Goal: Find specific page/section: Find specific page/section

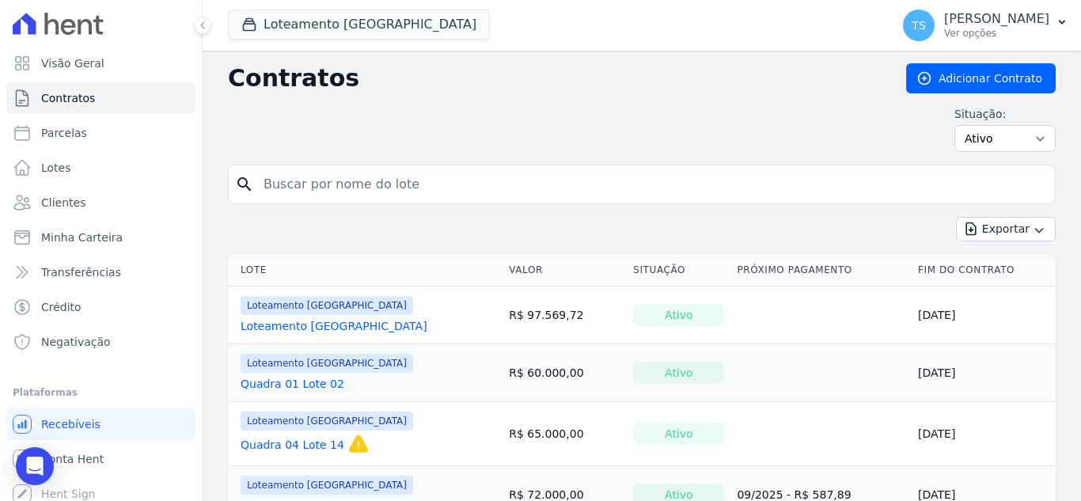
click at [371, 178] on input "search" at bounding box center [651, 185] width 795 height 32
type input "[PERSON_NAME]"
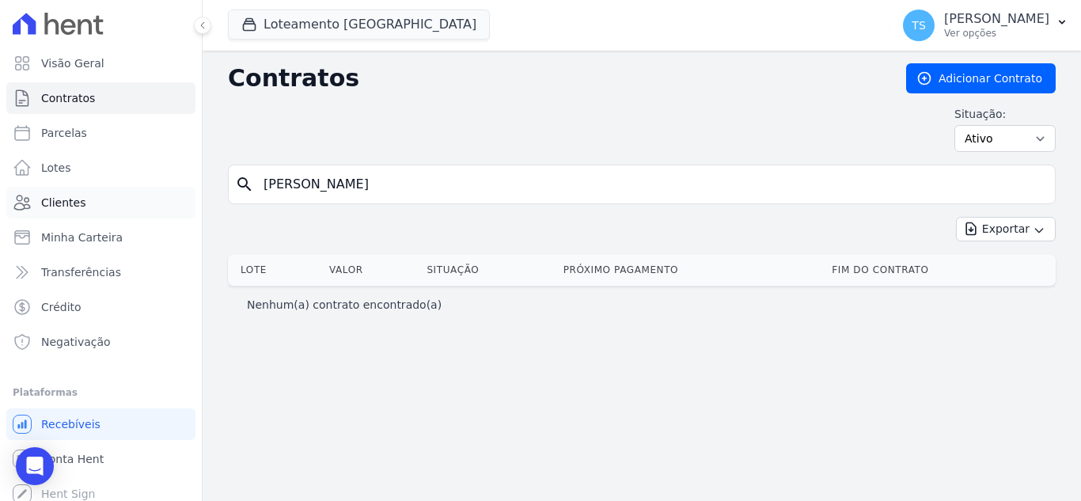
click at [71, 201] on span "Clientes" at bounding box center [63, 203] width 44 height 16
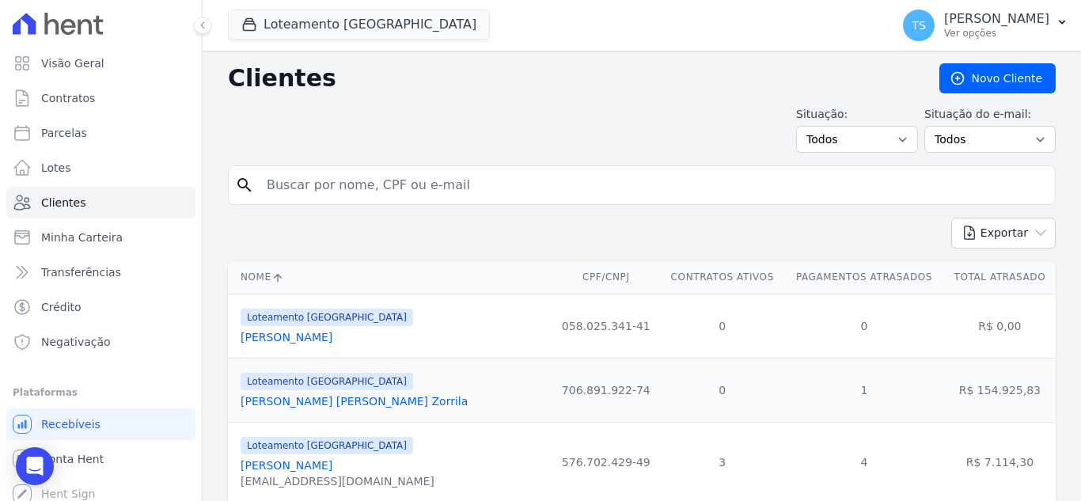
click at [315, 184] on input "search" at bounding box center [652, 185] width 791 height 32
type input "[PERSON_NAME]"
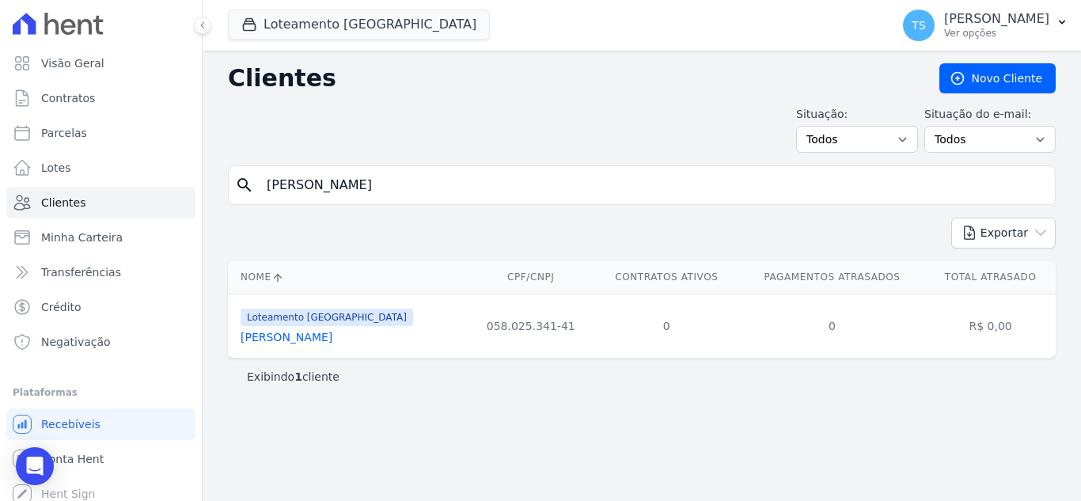
click at [328, 343] on link "[PERSON_NAME]" at bounding box center [287, 337] width 92 height 13
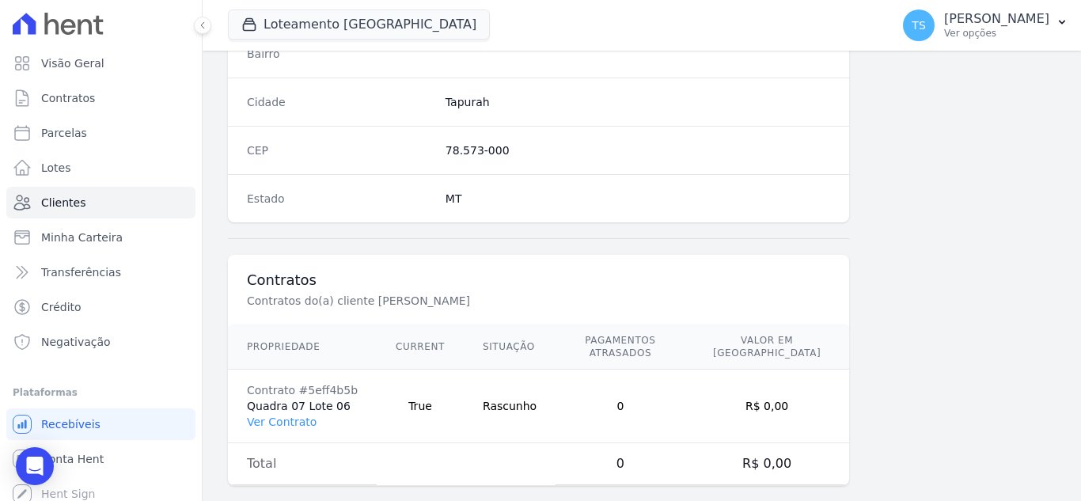
scroll to position [980, 0]
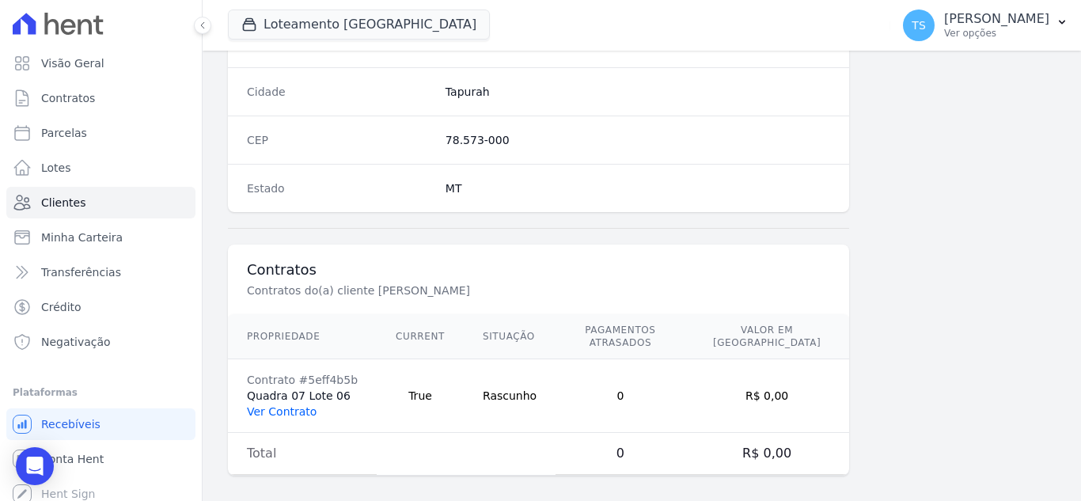
click at [270, 405] on link "Ver Contrato" at bounding box center [282, 411] width 70 height 13
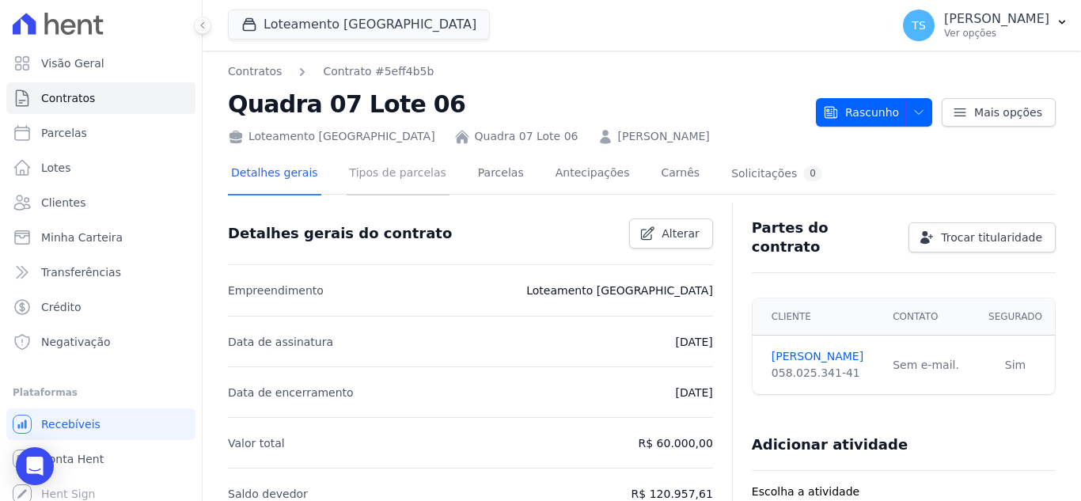
click at [379, 168] on link "Tipos de parcelas" at bounding box center [398, 175] width 103 height 42
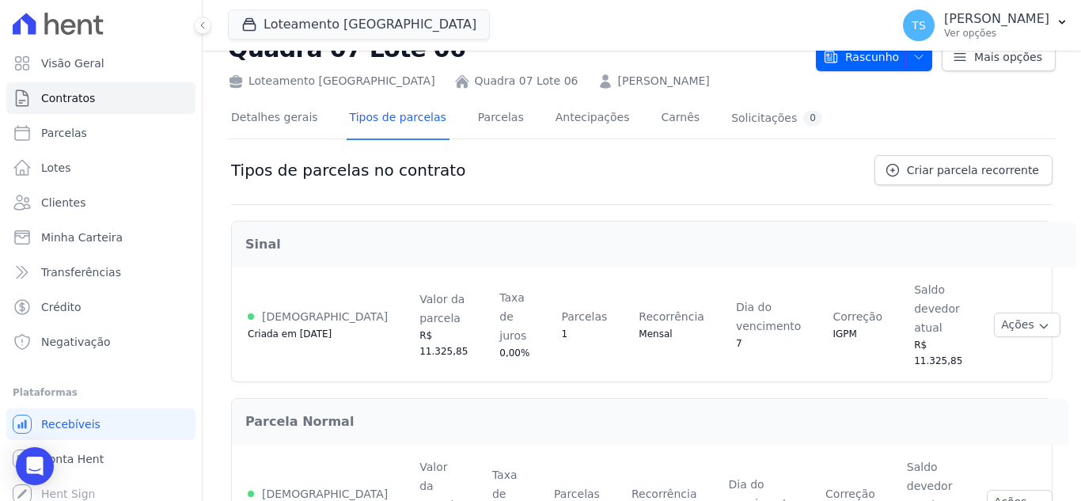
scroll to position [54, 0]
click at [484, 122] on link "Parcelas" at bounding box center [501, 121] width 52 height 42
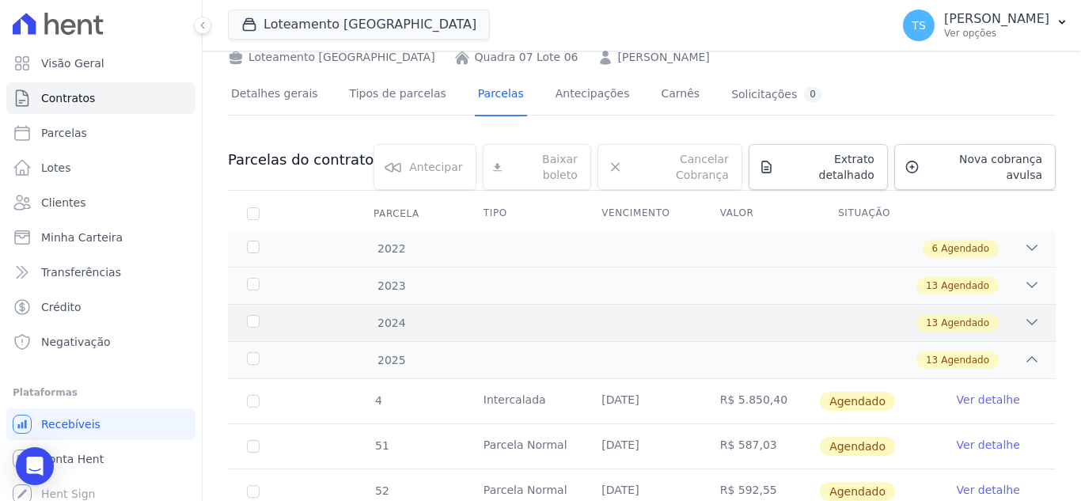
scroll to position [237, 0]
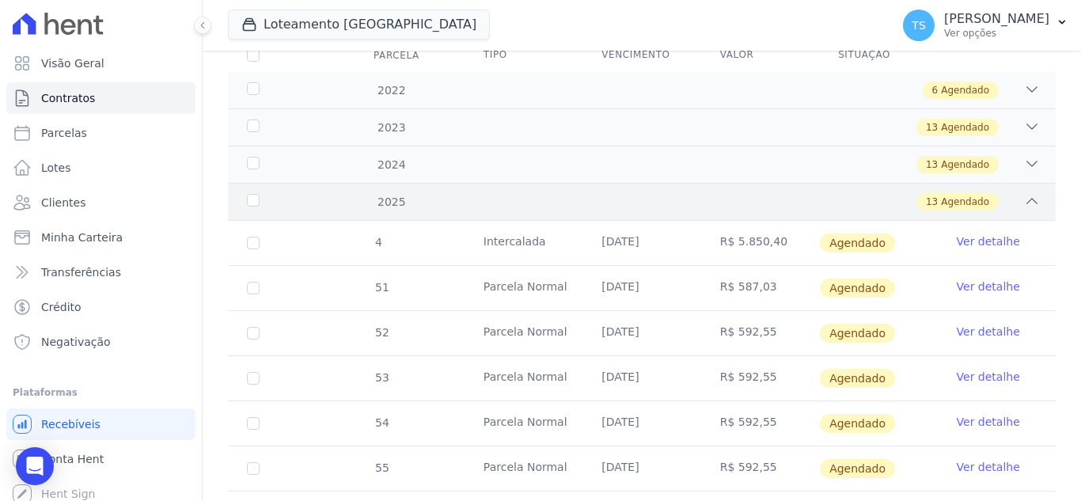
click at [1024, 193] on icon at bounding box center [1032, 201] width 16 height 16
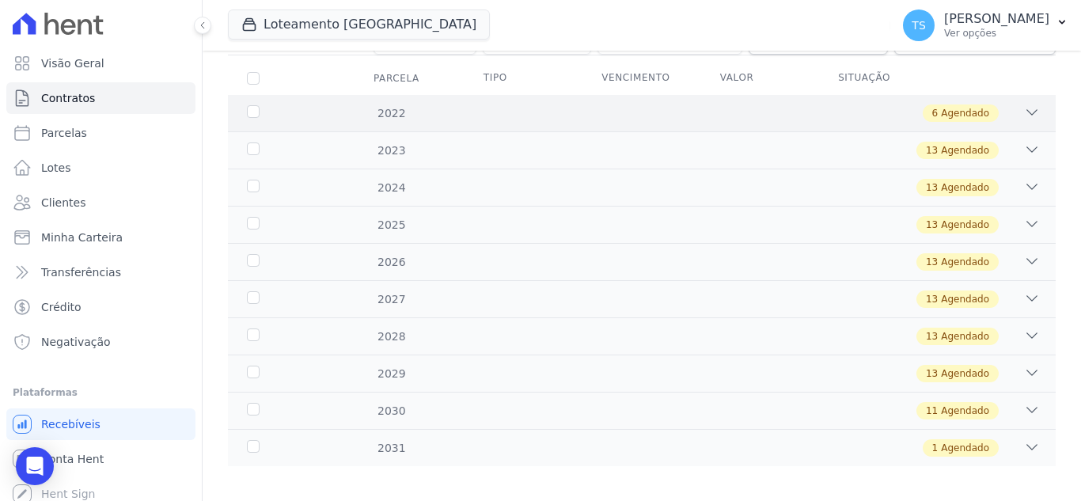
click at [1024, 104] on icon at bounding box center [1032, 112] width 16 height 16
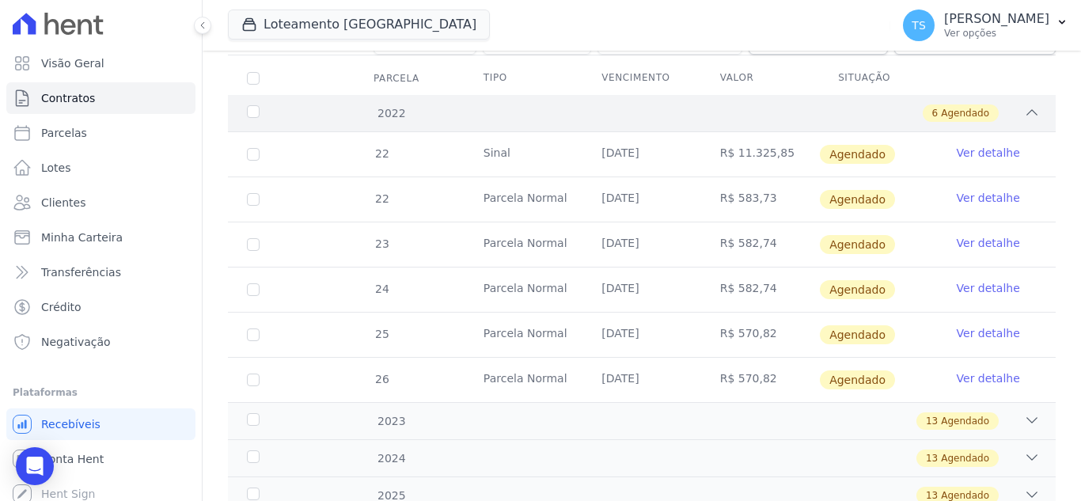
scroll to position [237, 0]
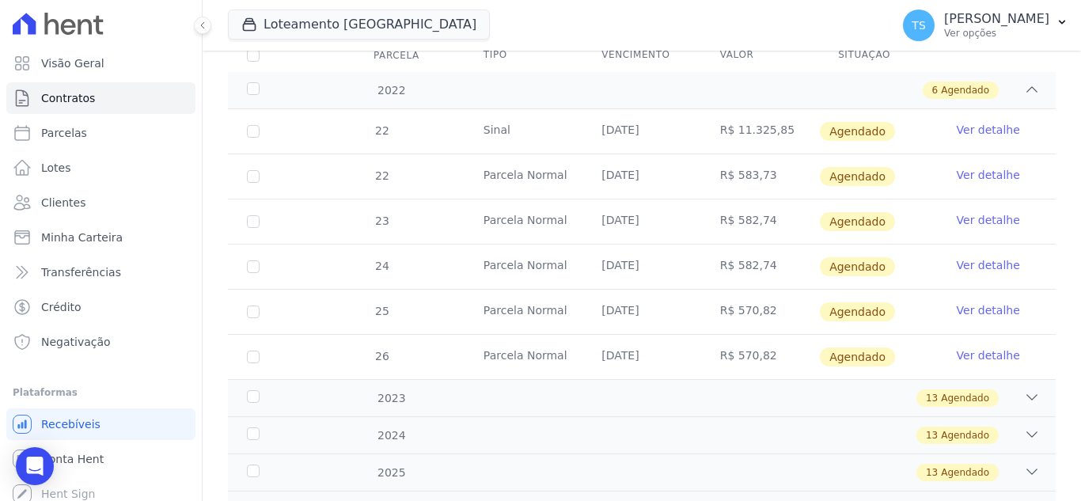
click at [979, 122] on link "Ver detalhe" at bounding box center [988, 130] width 63 height 16
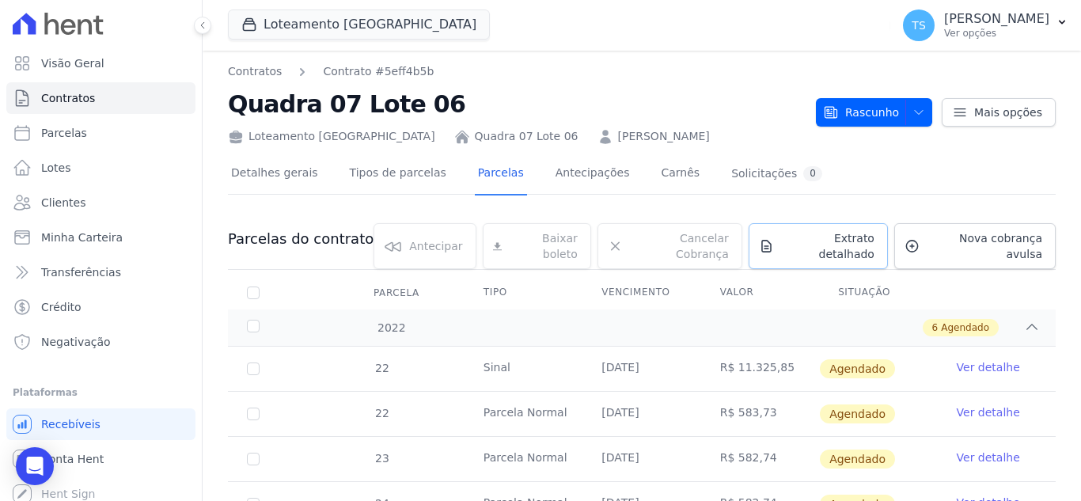
click at [810, 245] on span "Extrato detalhado" at bounding box center [827, 246] width 94 height 32
click at [1018, 240] on span "Exportar PDF" at bounding box center [1029, 241] width 83 height 16
